Goal: Task Accomplishment & Management: Use online tool/utility

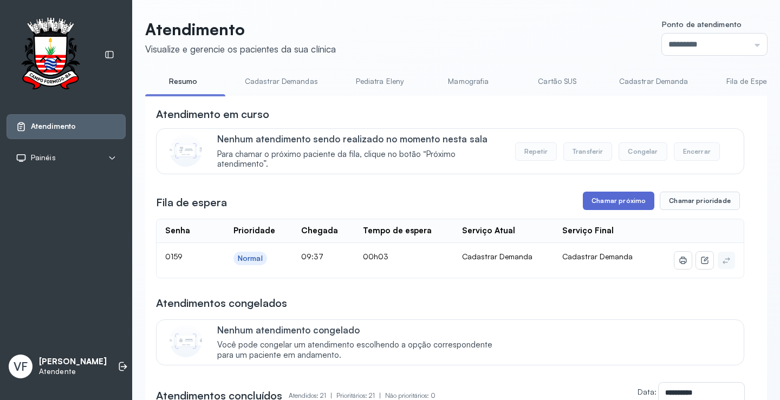
click at [606, 203] on button "Chamar próximo" at bounding box center [619, 201] width 72 height 18
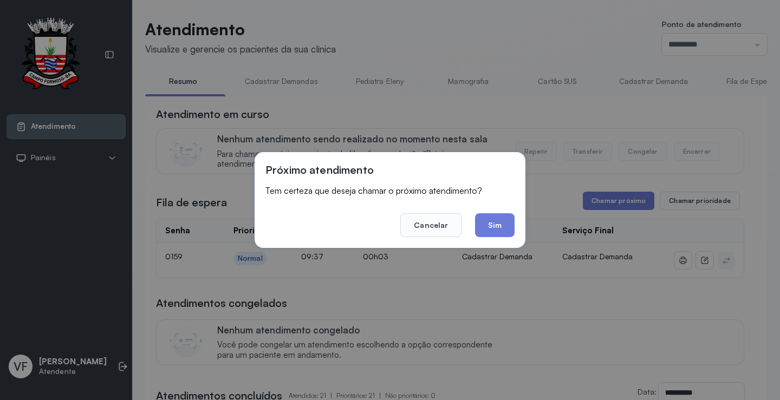
click at [491, 222] on button "Sim" at bounding box center [495, 225] width 40 height 24
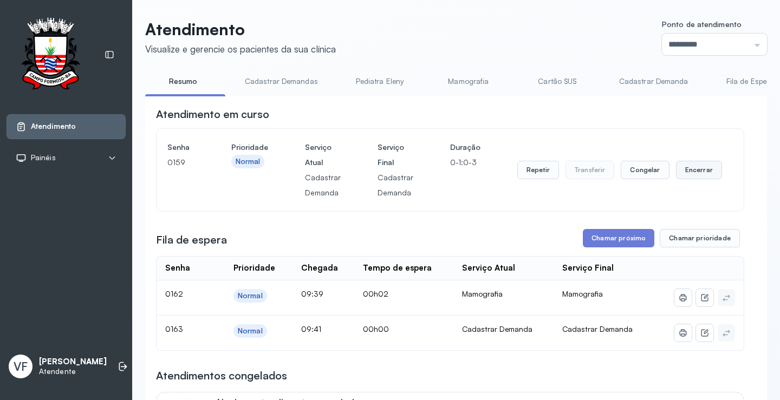
click at [693, 170] on button "Encerrar" at bounding box center [699, 170] width 46 height 18
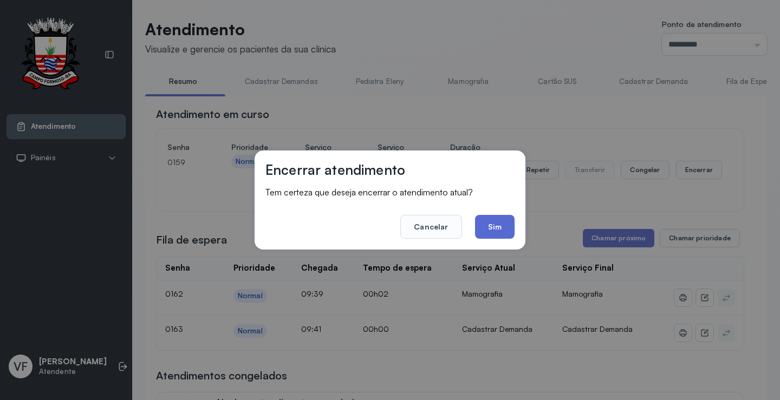
click at [496, 223] on button "Sim" at bounding box center [495, 227] width 40 height 24
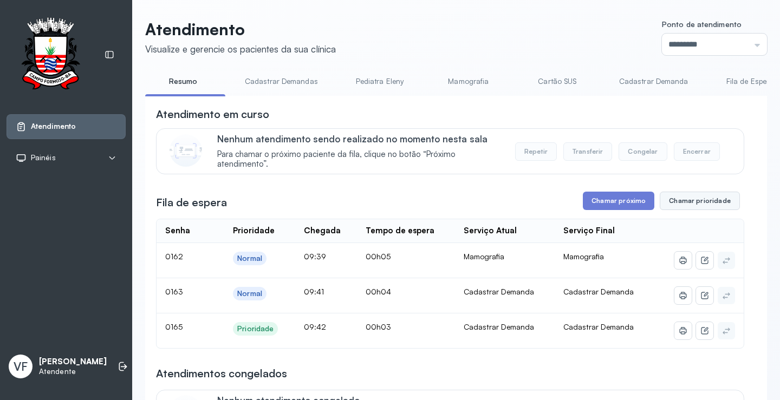
click at [691, 196] on button "Chamar prioridade" at bounding box center [700, 201] width 80 height 18
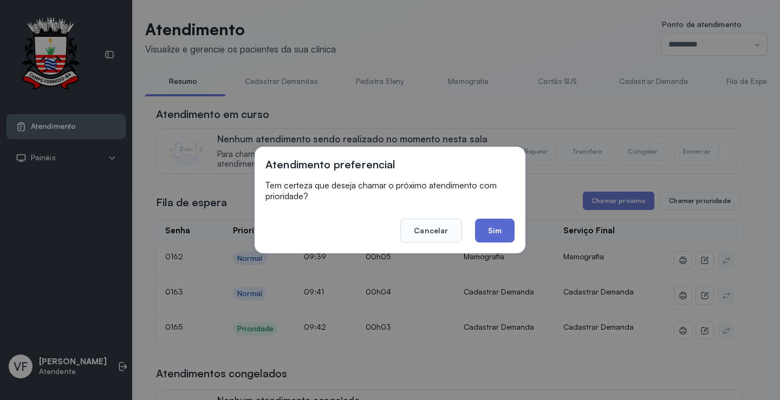
click at [503, 231] on button "Sim" at bounding box center [495, 231] width 40 height 24
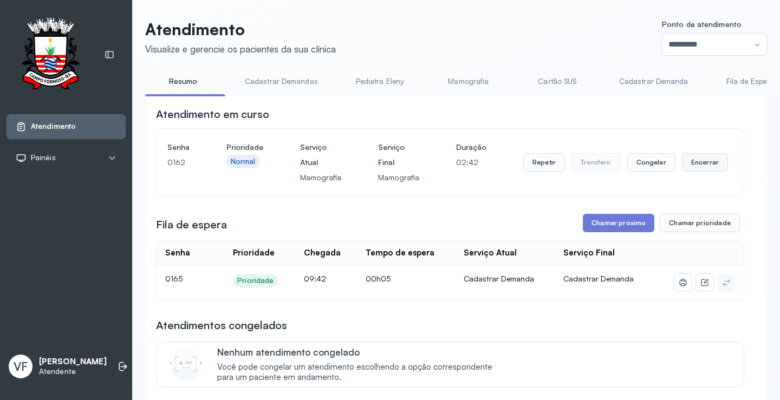
click at [701, 164] on button "Encerrar" at bounding box center [705, 162] width 46 height 18
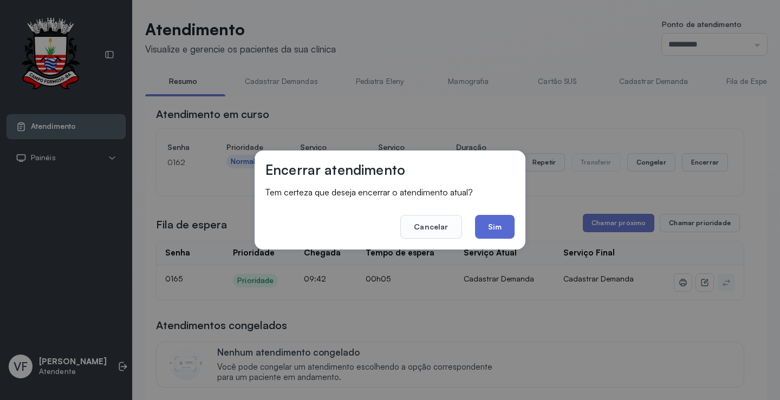
click at [497, 219] on button "Sim" at bounding box center [495, 227] width 40 height 24
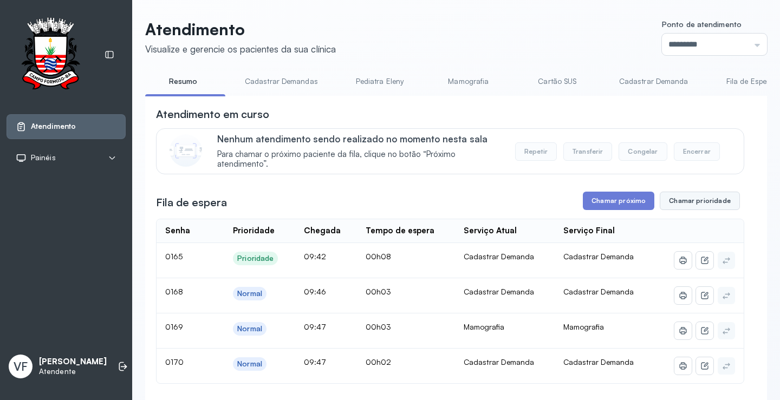
click at [715, 202] on button "Chamar prioridade" at bounding box center [700, 201] width 80 height 18
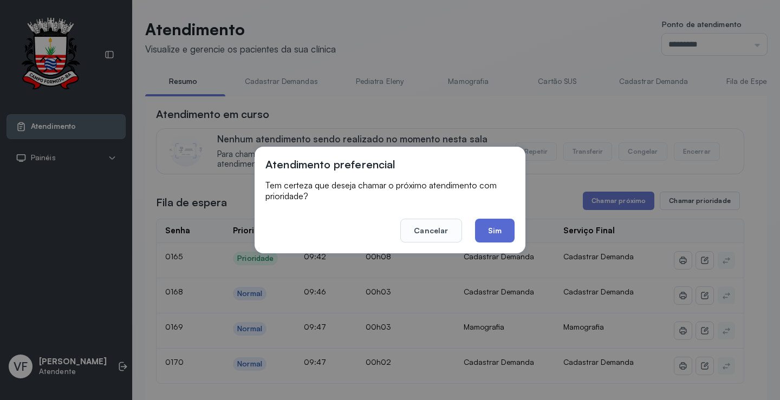
click at [495, 227] on button "Sim" at bounding box center [495, 231] width 40 height 24
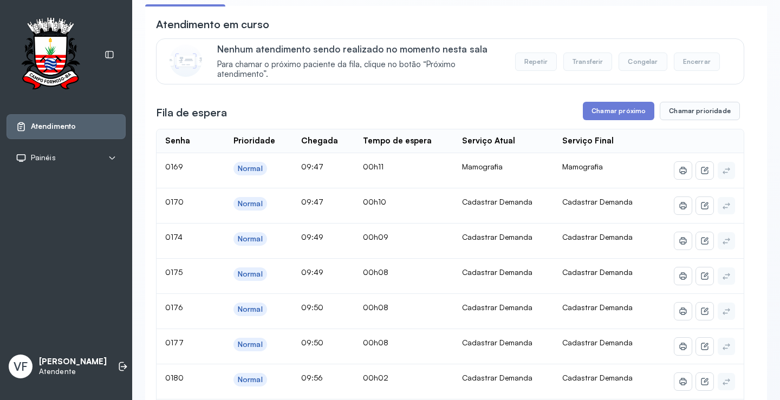
scroll to position [108, 0]
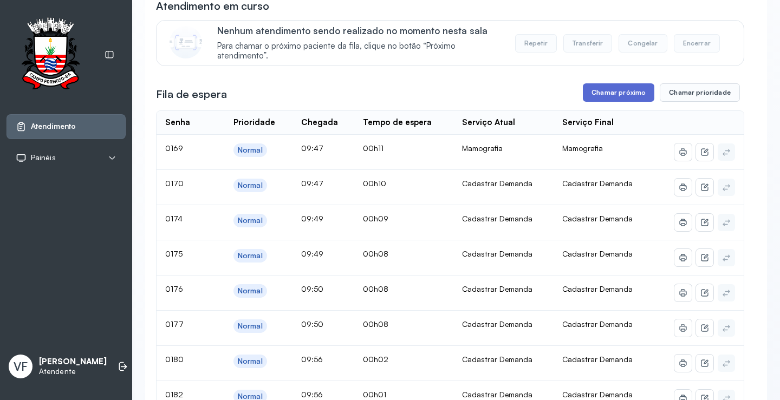
click at [602, 94] on button "Chamar próximo" at bounding box center [619, 92] width 72 height 18
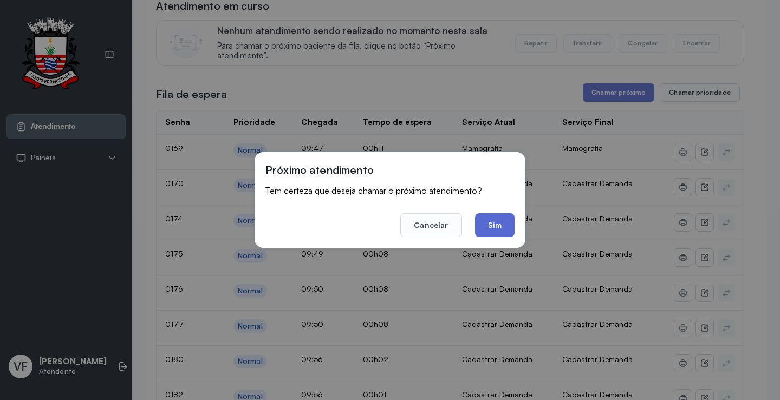
click at [502, 225] on button "Sim" at bounding box center [495, 225] width 40 height 24
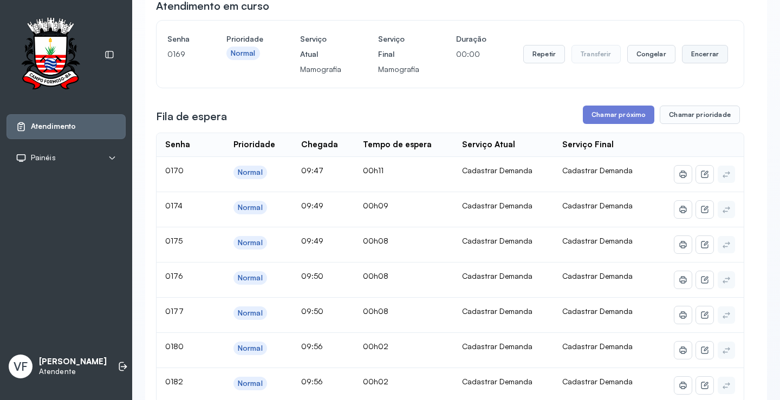
click at [696, 57] on button "Encerrar" at bounding box center [705, 54] width 46 height 18
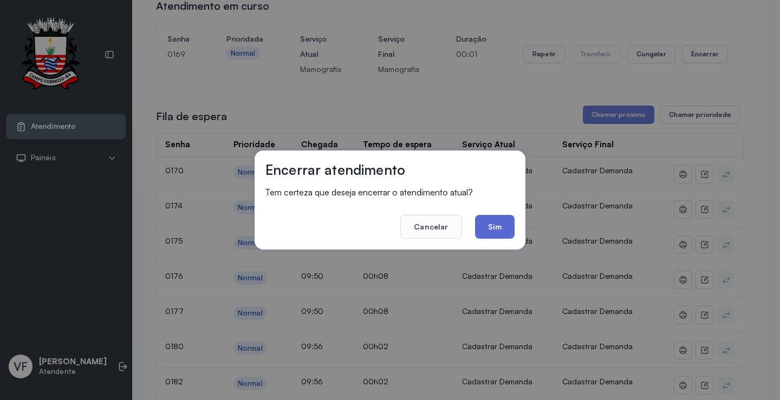
click at [502, 233] on button "Sim" at bounding box center [495, 227] width 40 height 24
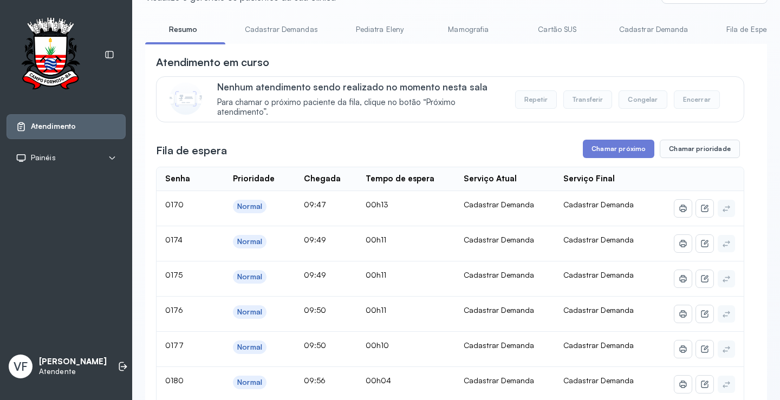
scroll to position [0, 0]
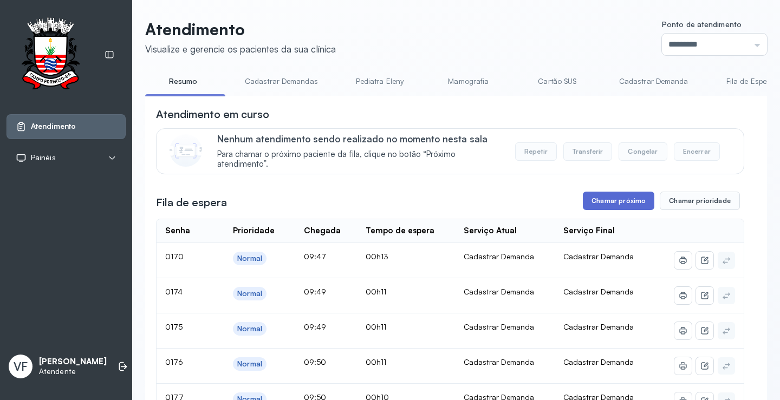
click at [612, 204] on button "Chamar próximo" at bounding box center [619, 201] width 72 height 18
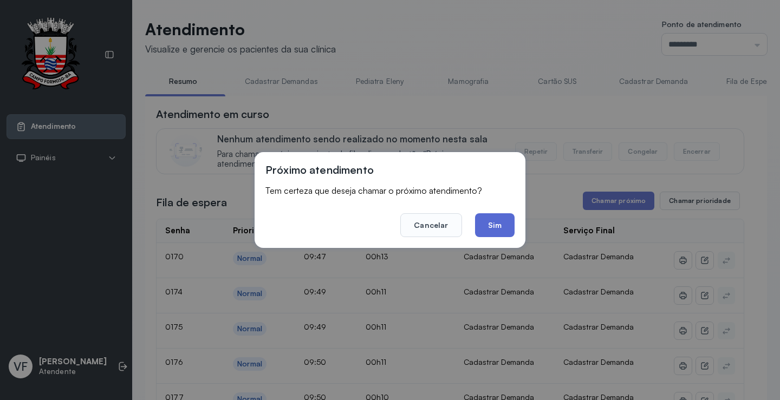
click at [496, 217] on button "Sim" at bounding box center [495, 225] width 40 height 24
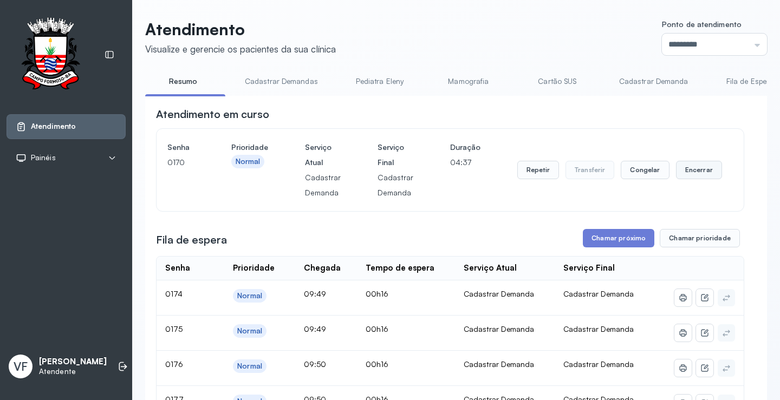
click at [699, 167] on button "Encerrar" at bounding box center [699, 170] width 46 height 18
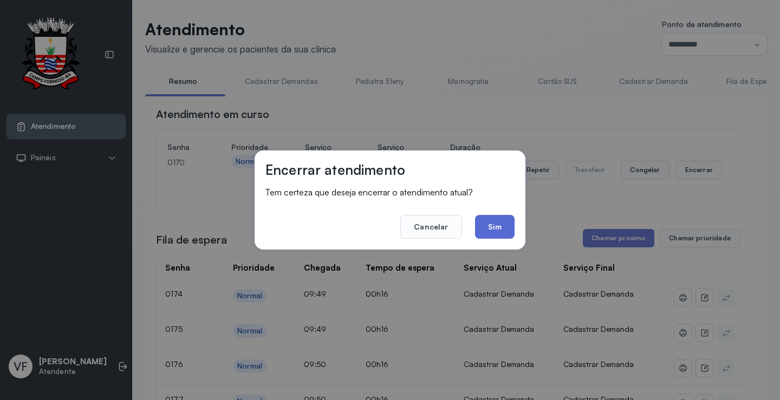
click at [488, 223] on button "Sim" at bounding box center [495, 227] width 40 height 24
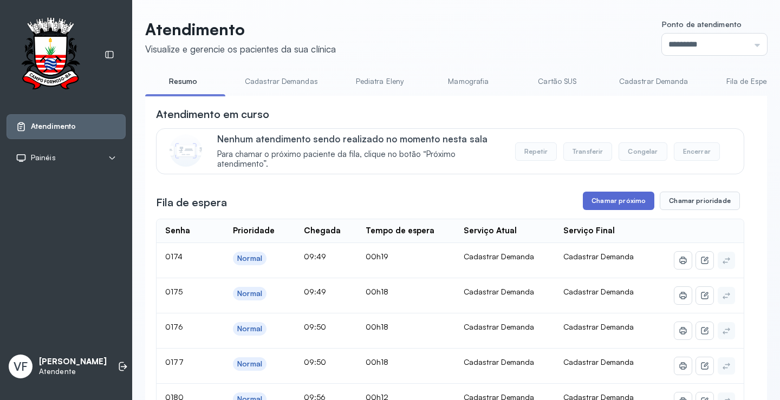
click at [608, 199] on button "Chamar próximo" at bounding box center [619, 201] width 72 height 18
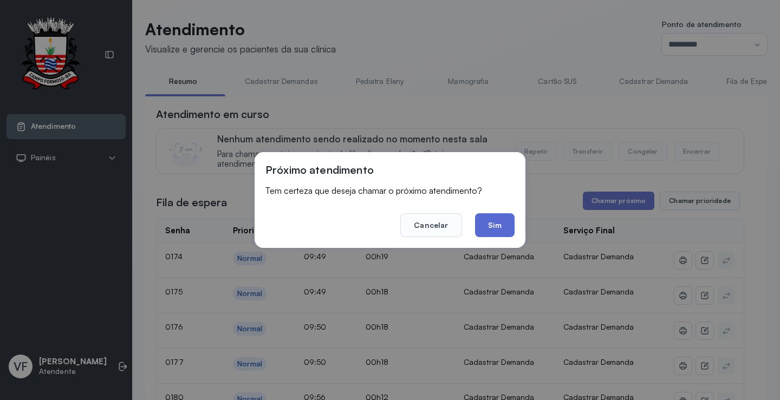
click at [492, 216] on button "Sim" at bounding box center [495, 225] width 40 height 24
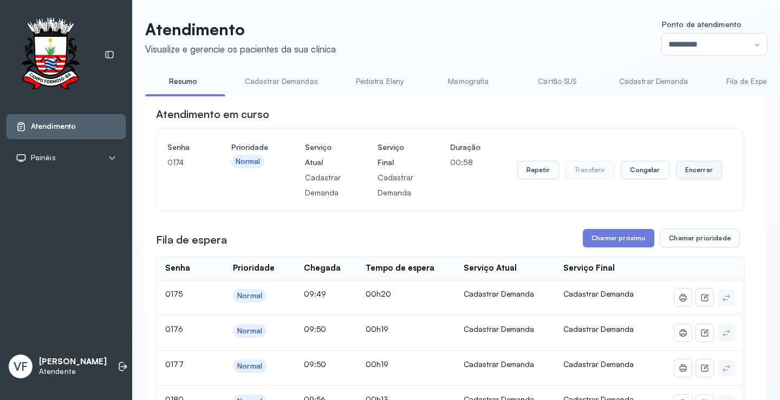
click at [693, 168] on button "Encerrar" at bounding box center [699, 170] width 46 height 18
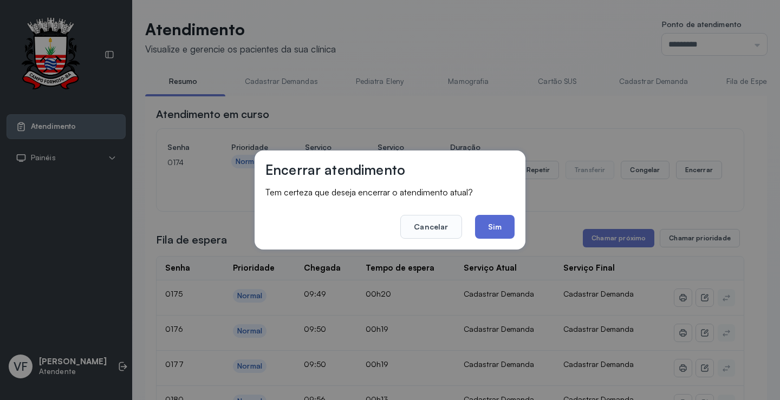
click at [496, 221] on button "Sim" at bounding box center [495, 227] width 40 height 24
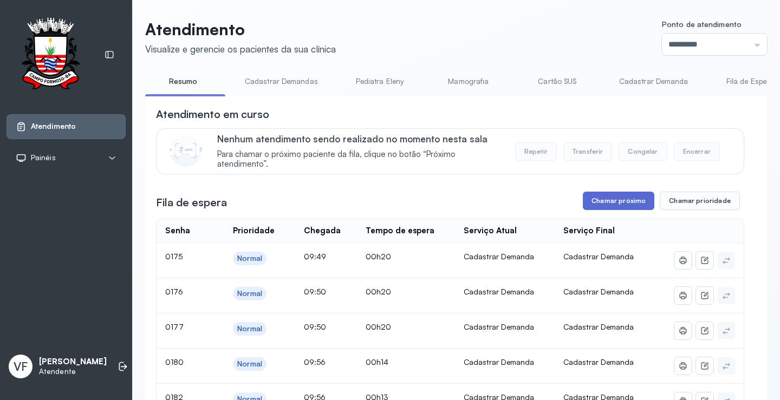
click at [614, 198] on button "Chamar próximo" at bounding box center [619, 201] width 72 height 18
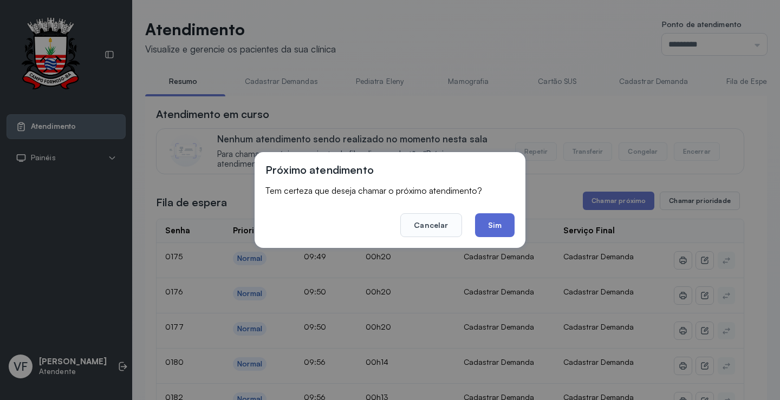
click at [487, 221] on button "Sim" at bounding box center [495, 225] width 40 height 24
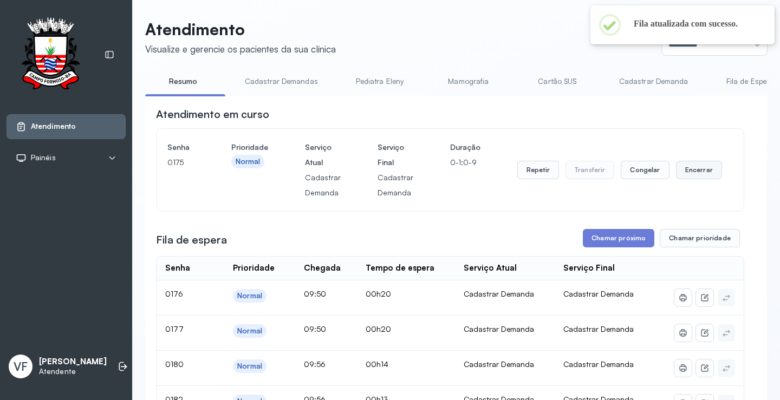
click at [702, 170] on button "Encerrar" at bounding box center [699, 170] width 46 height 18
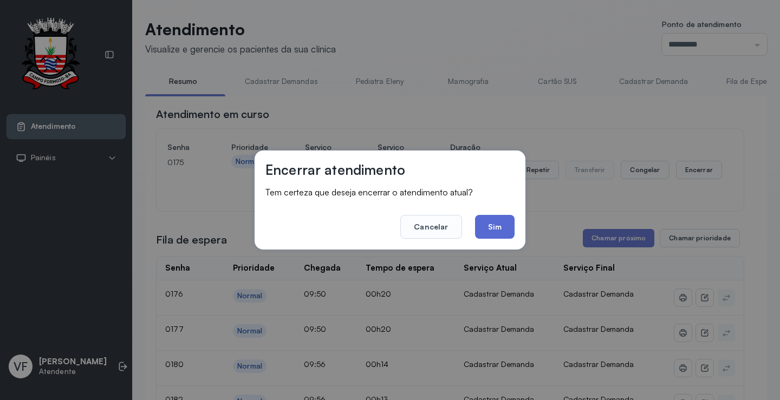
click at [487, 218] on button "Sim" at bounding box center [495, 227] width 40 height 24
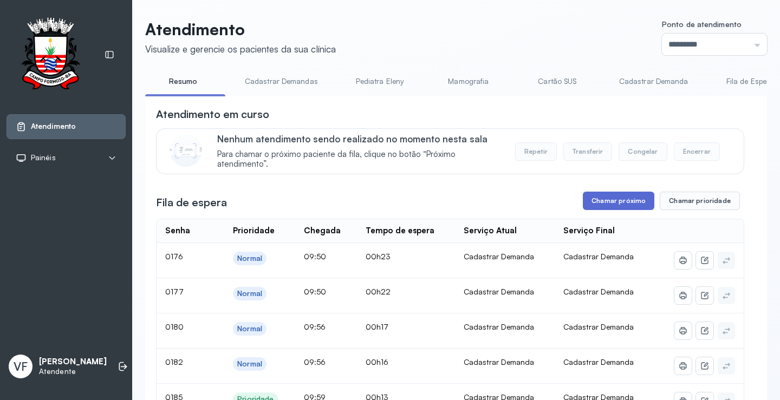
click at [614, 200] on button "Chamar próximo" at bounding box center [619, 201] width 72 height 18
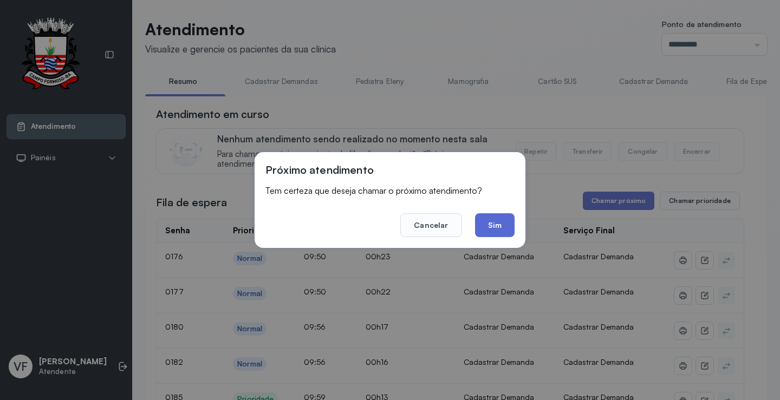
click at [496, 226] on button "Sim" at bounding box center [495, 225] width 40 height 24
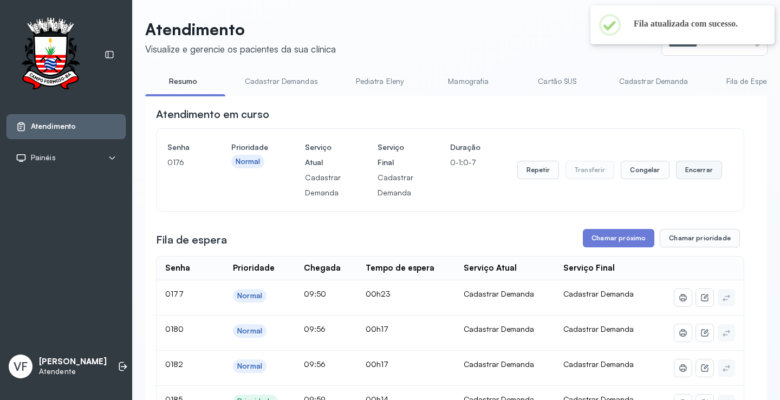
click at [695, 173] on button "Encerrar" at bounding box center [699, 170] width 46 height 18
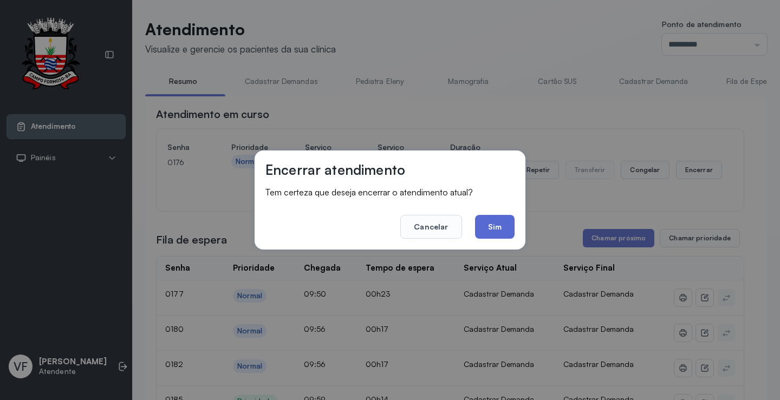
click at [484, 221] on button "Sim" at bounding box center [495, 227] width 40 height 24
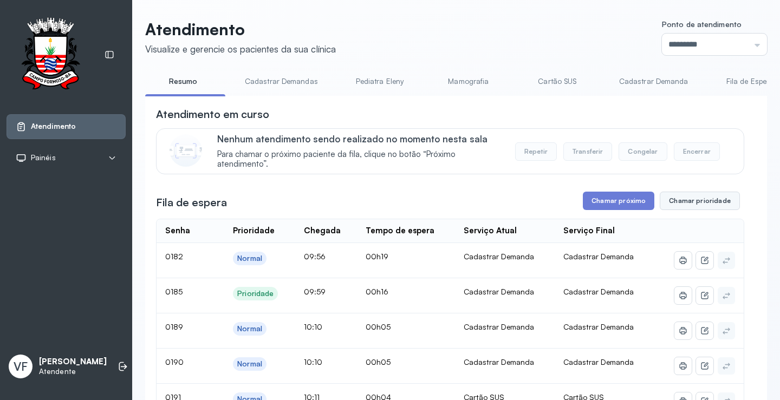
click at [690, 198] on button "Chamar prioridade" at bounding box center [700, 201] width 80 height 18
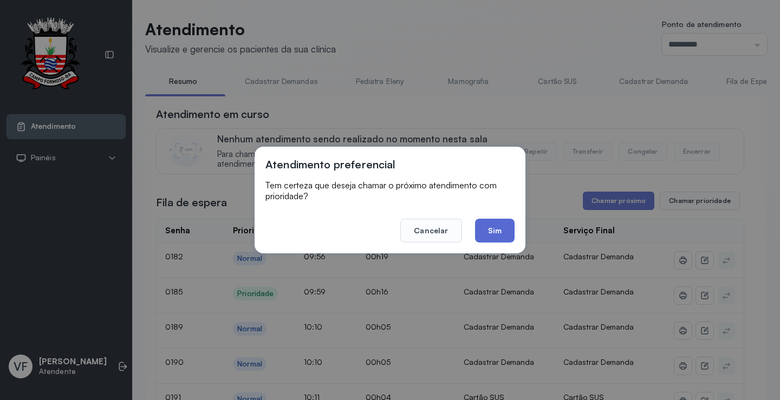
click at [493, 226] on button "Sim" at bounding box center [495, 231] width 40 height 24
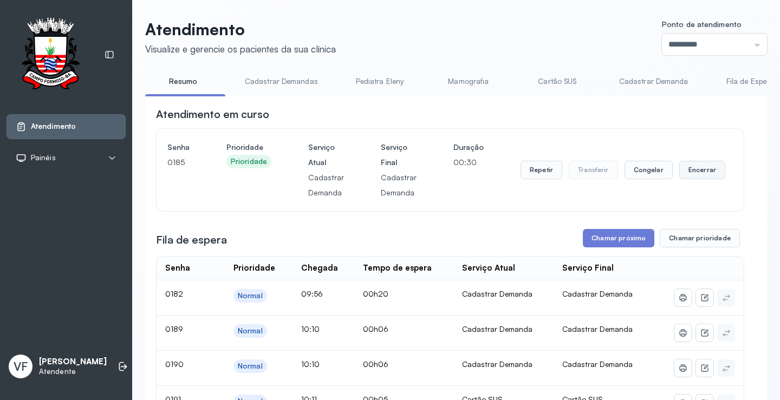
click at [684, 171] on button "Encerrar" at bounding box center [702, 170] width 46 height 18
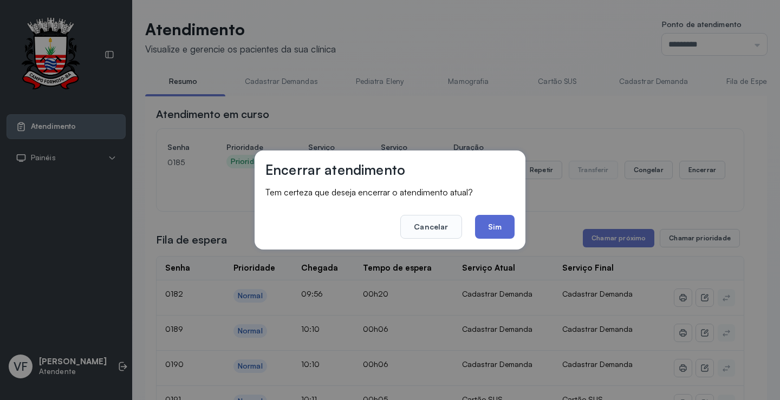
click at [495, 226] on button "Sim" at bounding box center [495, 227] width 40 height 24
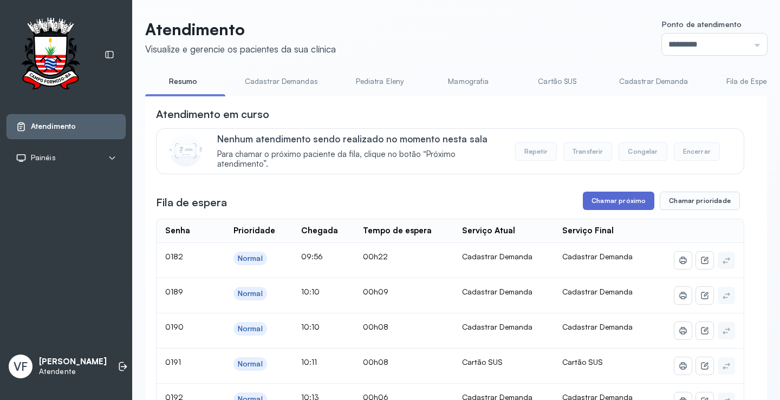
click at [618, 203] on button "Chamar próximo" at bounding box center [619, 201] width 72 height 18
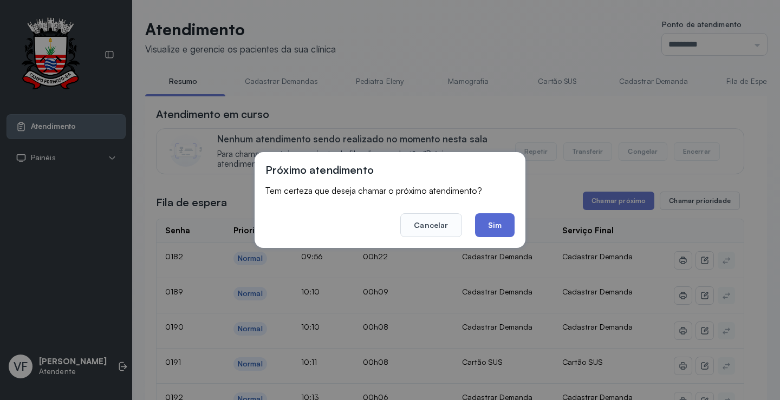
click at [496, 225] on button "Sim" at bounding box center [495, 225] width 40 height 24
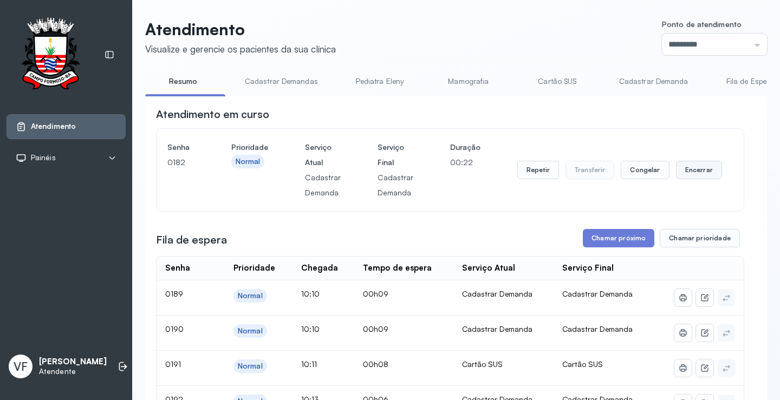
click at [694, 170] on button "Encerrar" at bounding box center [699, 170] width 46 height 18
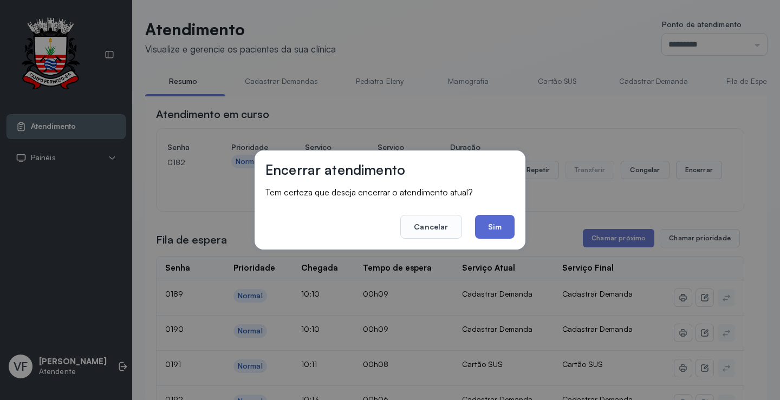
click at [497, 222] on button "Sim" at bounding box center [495, 227] width 40 height 24
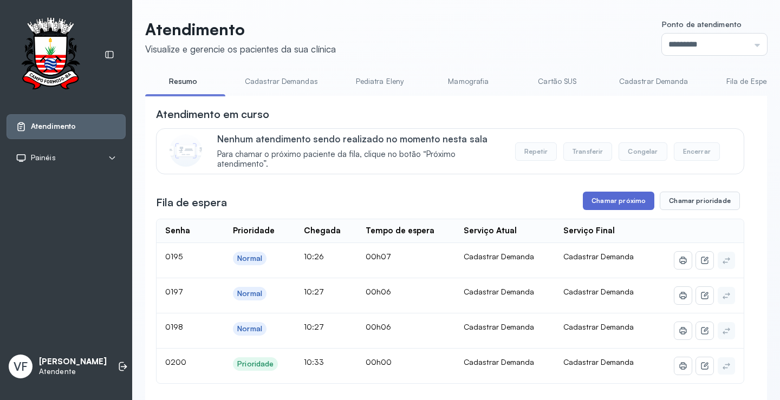
click at [618, 200] on button "Chamar próximo" at bounding box center [619, 201] width 72 height 18
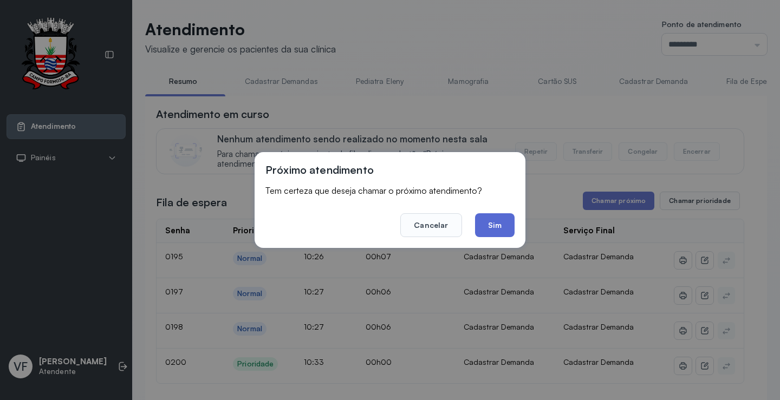
click at [503, 224] on button "Sim" at bounding box center [495, 225] width 40 height 24
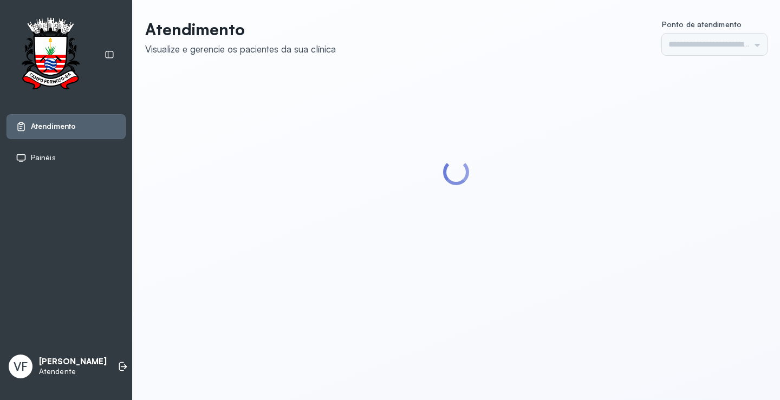
type input "*********"
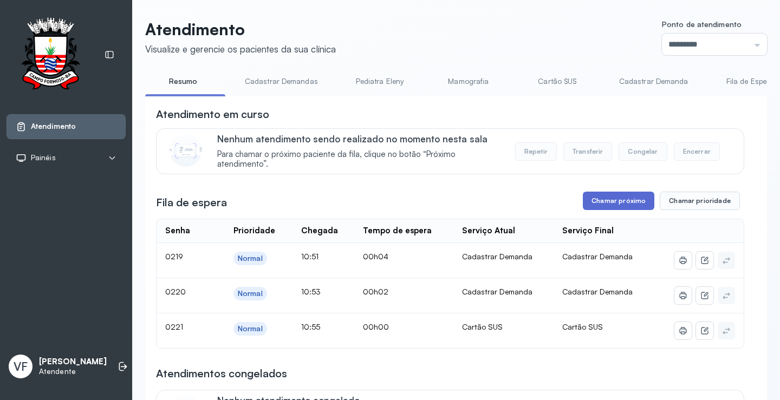
click at [611, 202] on button "Chamar próximo" at bounding box center [619, 201] width 72 height 18
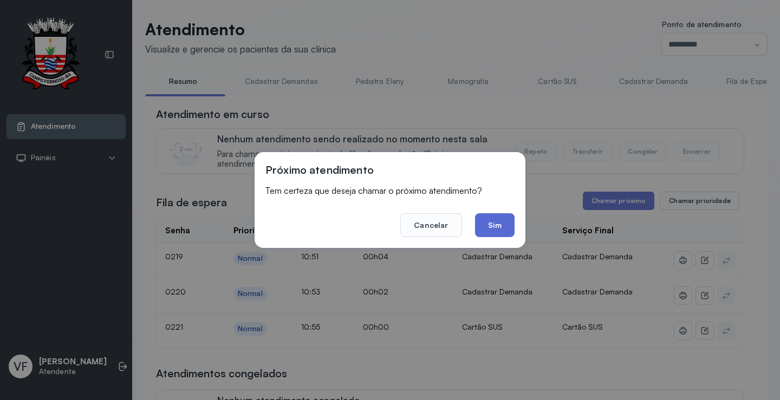
click at [498, 222] on button "Sim" at bounding box center [495, 225] width 40 height 24
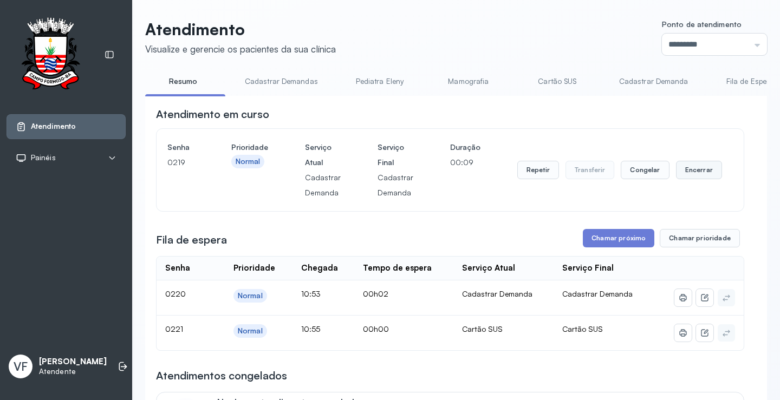
click at [699, 168] on button "Encerrar" at bounding box center [699, 170] width 46 height 18
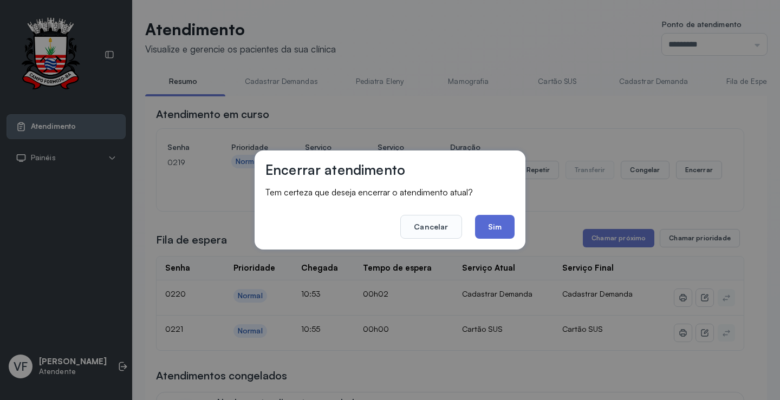
click at [487, 229] on button "Sim" at bounding box center [495, 227] width 40 height 24
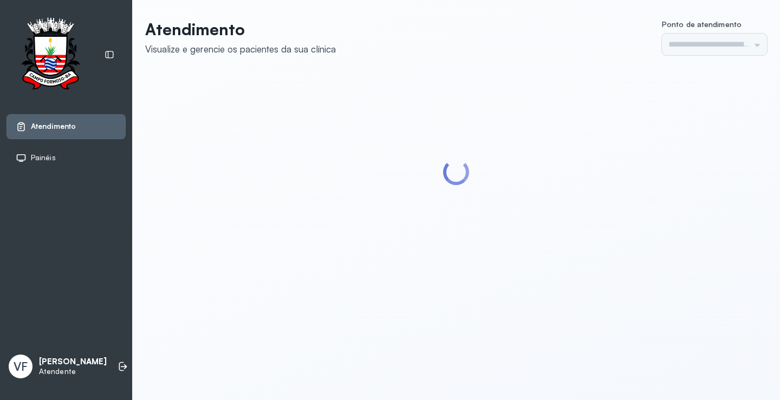
type input "*********"
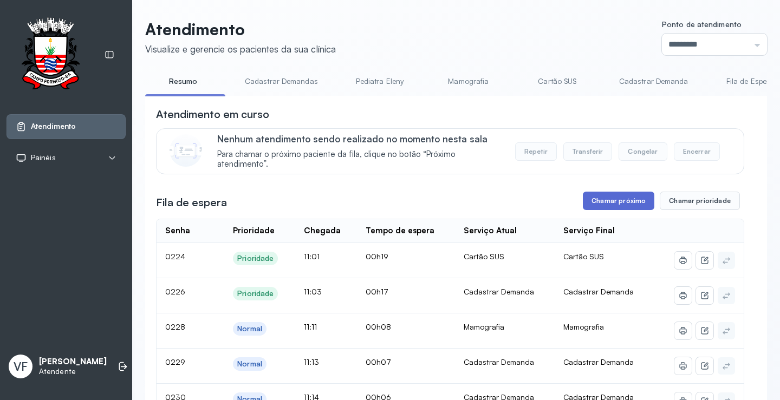
click at [610, 203] on button "Chamar próximo" at bounding box center [619, 201] width 72 height 18
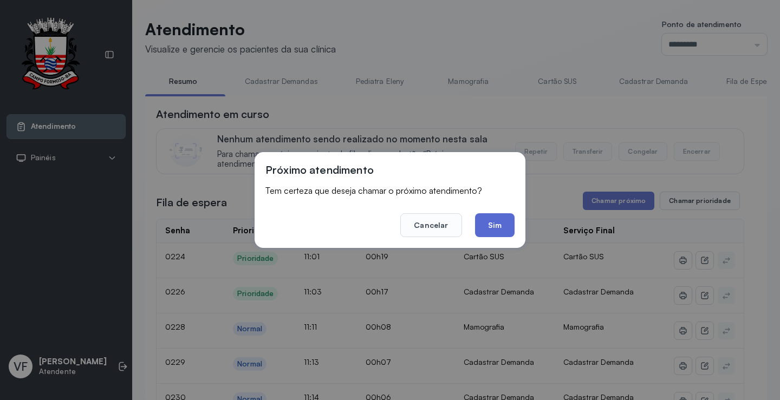
click at [487, 224] on button "Sim" at bounding box center [495, 225] width 40 height 24
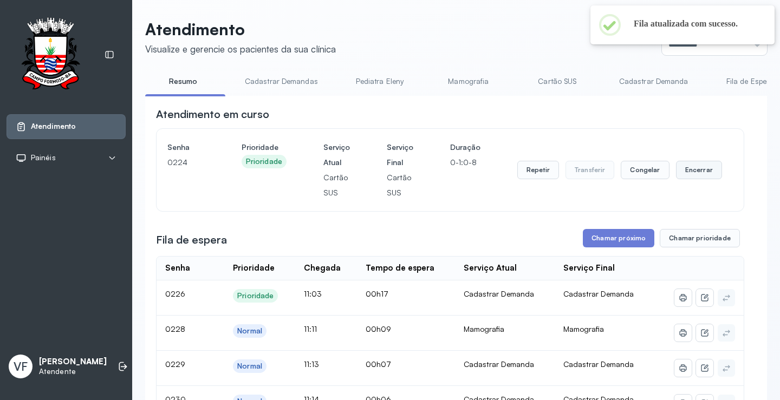
click at [695, 168] on button "Encerrar" at bounding box center [699, 170] width 46 height 18
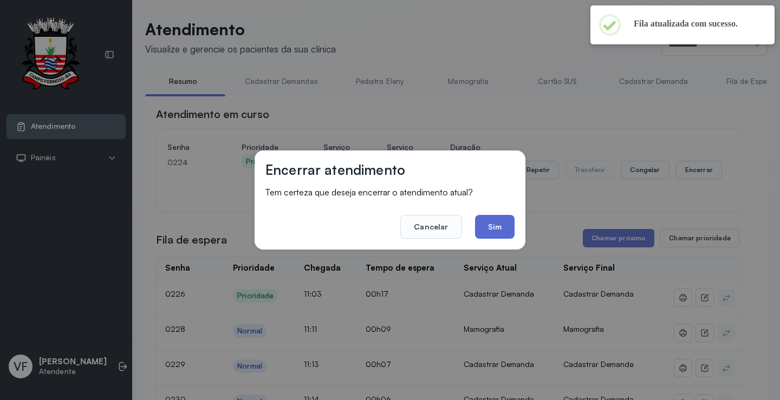
click at [494, 226] on button "Sim" at bounding box center [495, 227] width 40 height 24
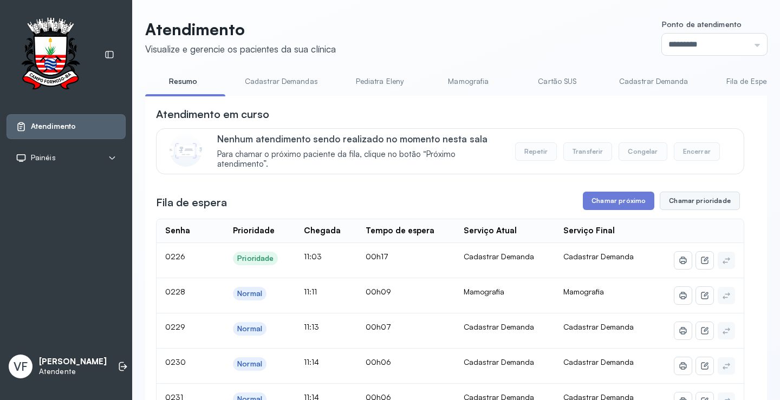
click at [679, 200] on button "Chamar prioridade" at bounding box center [700, 201] width 80 height 18
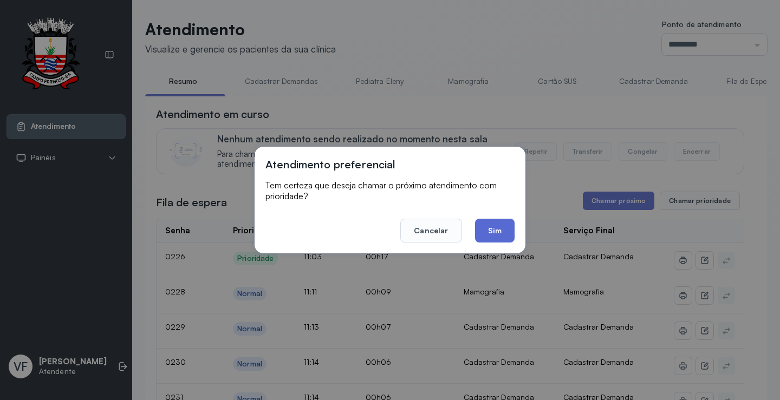
click at [497, 232] on button "Sim" at bounding box center [495, 231] width 40 height 24
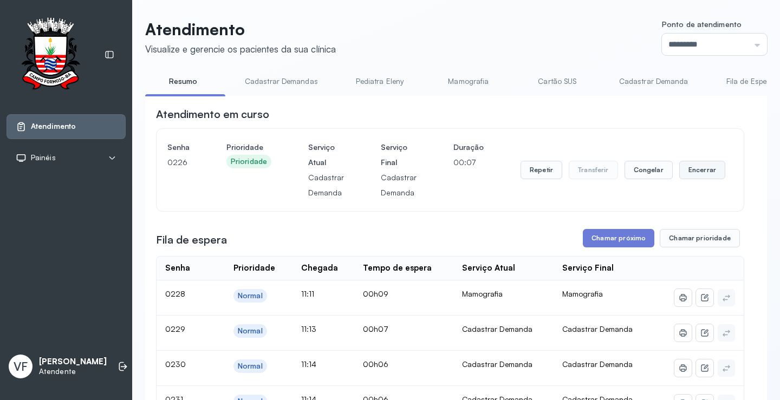
click at [693, 171] on button "Encerrar" at bounding box center [702, 170] width 46 height 18
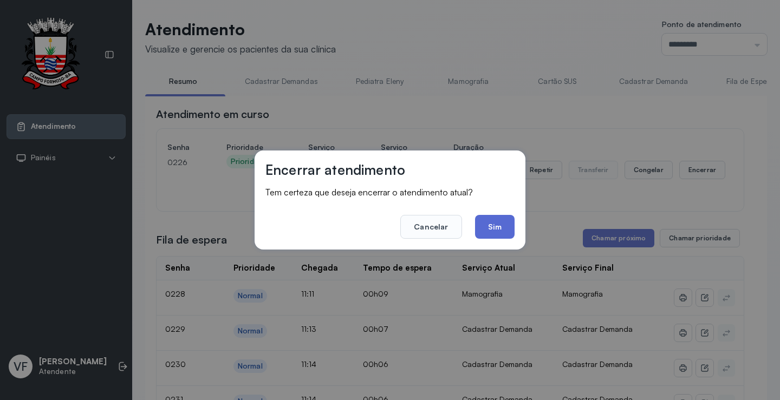
click at [490, 225] on button "Sim" at bounding box center [495, 227] width 40 height 24
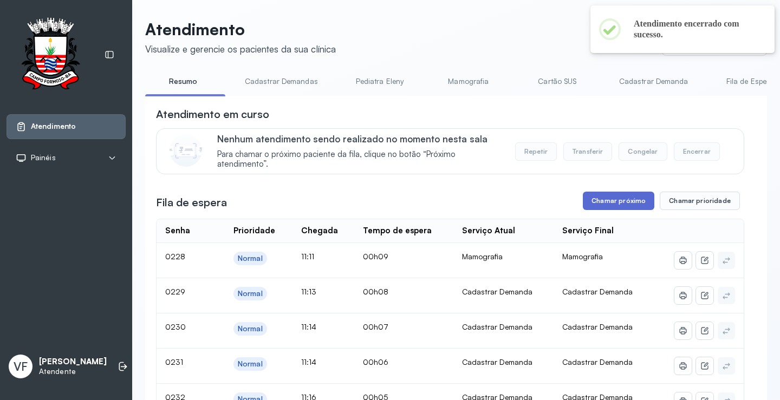
click at [608, 204] on button "Chamar próximo" at bounding box center [619, 201] width 72 height 18
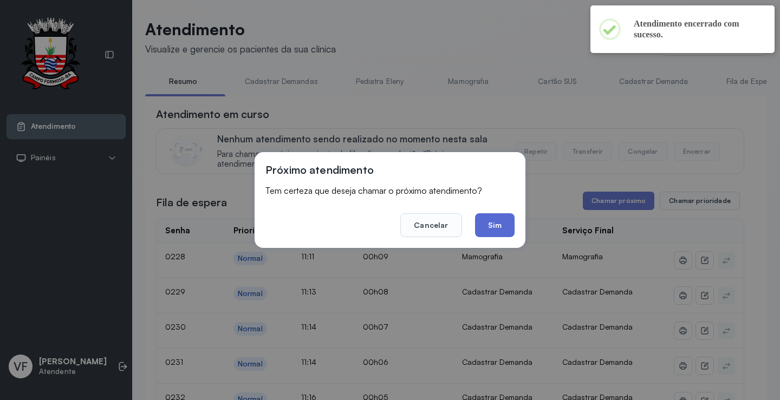
click at [498, 221] on button "Sim" at bounding box center [495, 225] width 40 height 24
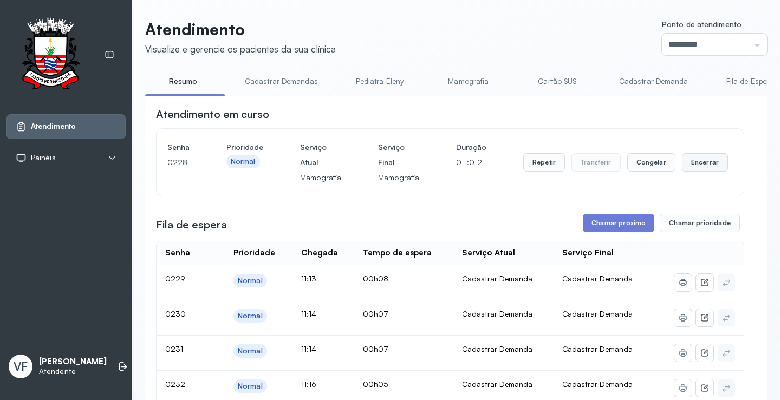
click at [686, 160] on button "Encerrar" at bounding box center [705, 162] width 46 height 18
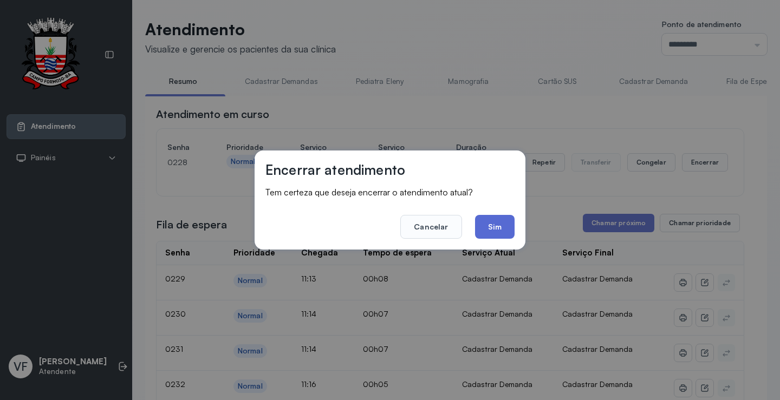
click at [491, 224] on button "Sim" at bounding box center [495, 227] width 40 height 24
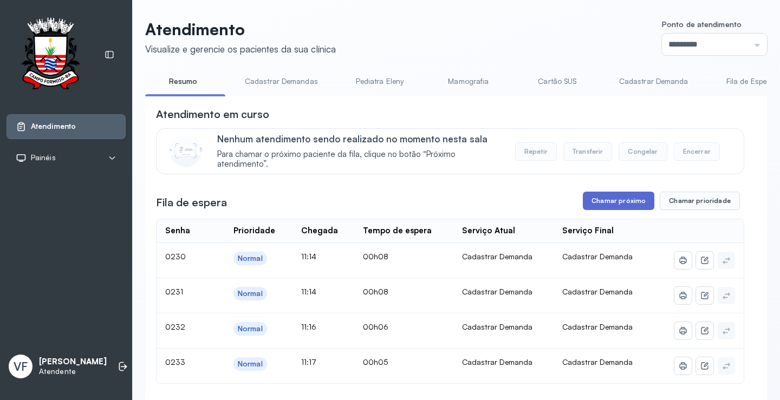
click at [619, 200] on button "Chamar próximo" at bounding box center [619, 201] width 72 height 18
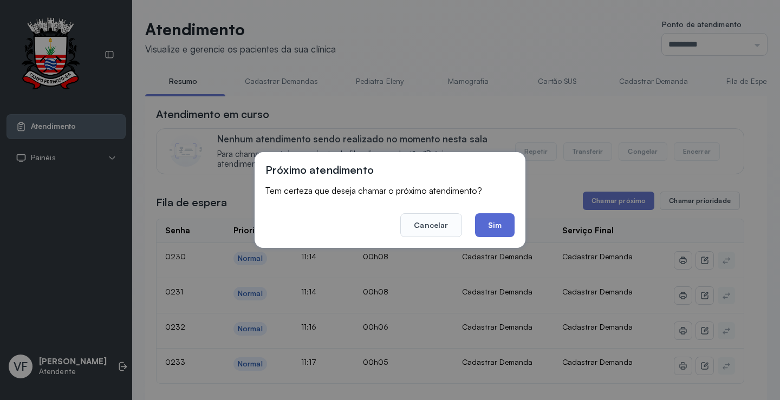
click at [484, 222] on button "Sim" at bounding box center [495, 225] width 40 height 24
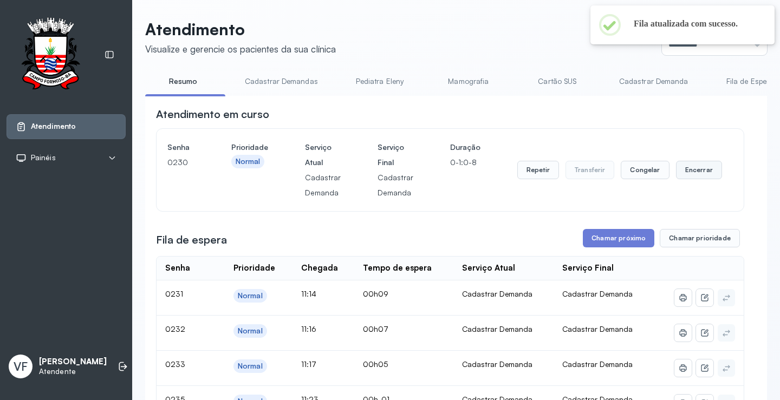
click at [692, 170] on button "Encerrar" at bounding box center [699, 170] width 46 height 18
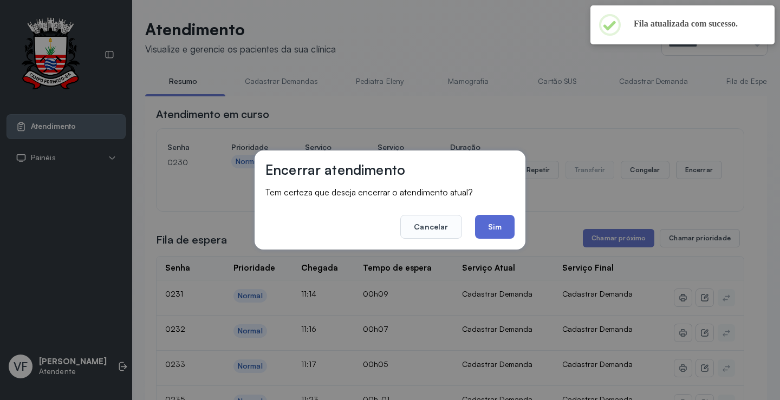
click at [496, 225] on button "Sim" at bounding box center [495, 227] width 40 height 24
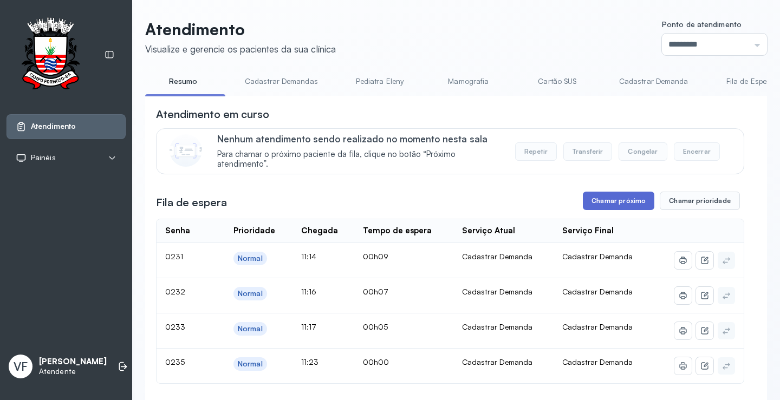
click at [626, 202] on button "Chamar próximo" at bounding box center [619, 201] width 72 height 18
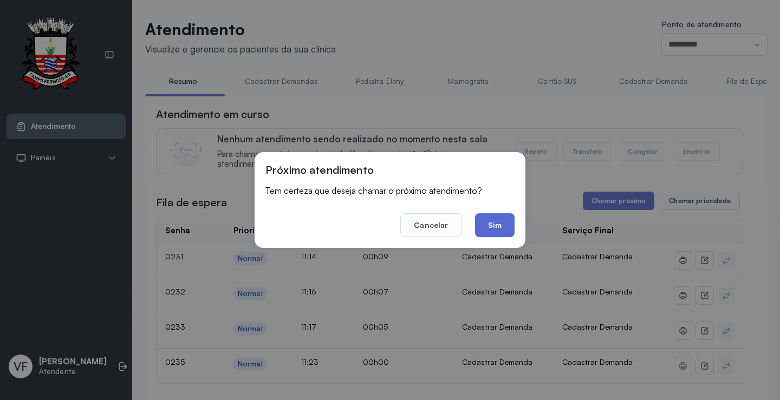
click at [497, 225] on button "Sim" at bounding box center [495, 225] width 40 height 24
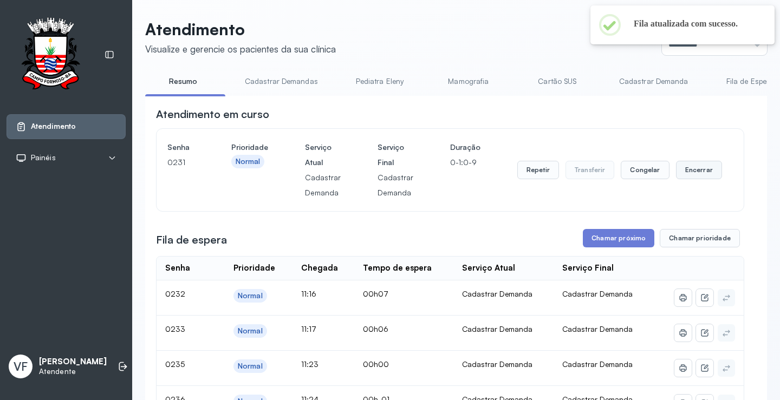
click at [693, 171] on button "Encerrar" at bounding box center [699, 170] width 46 height 18
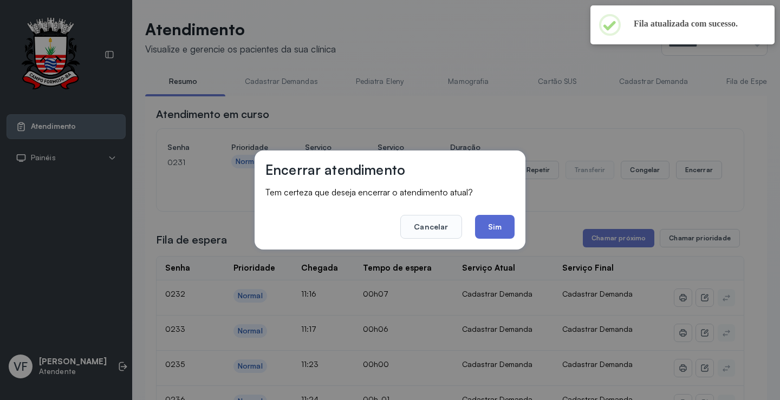
click at [490, 222] on button "Sim" at bounding box center [495, 227] width 40 height 24
